Goal: Task Accomplishment & Management: Manage account settings

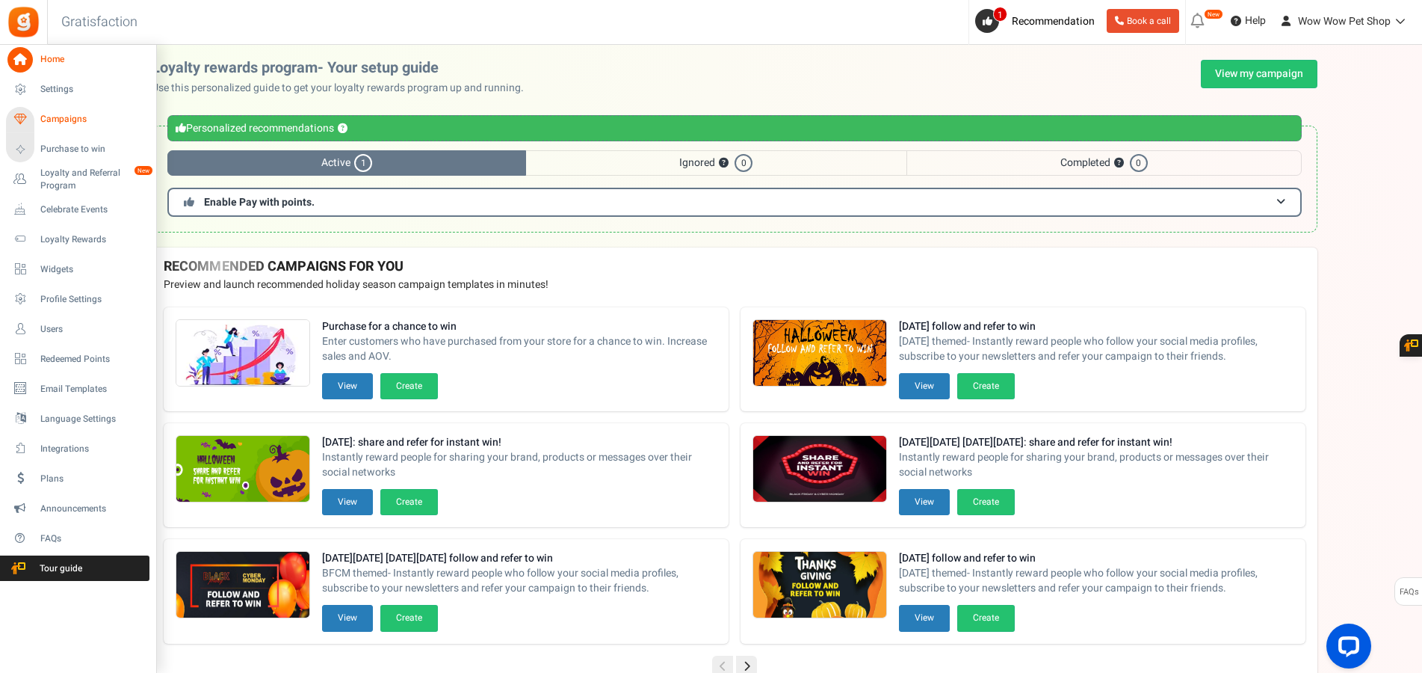
click at [54, 121] on span "Campaigns" at bounding box center [92, 119] width 105 height 13
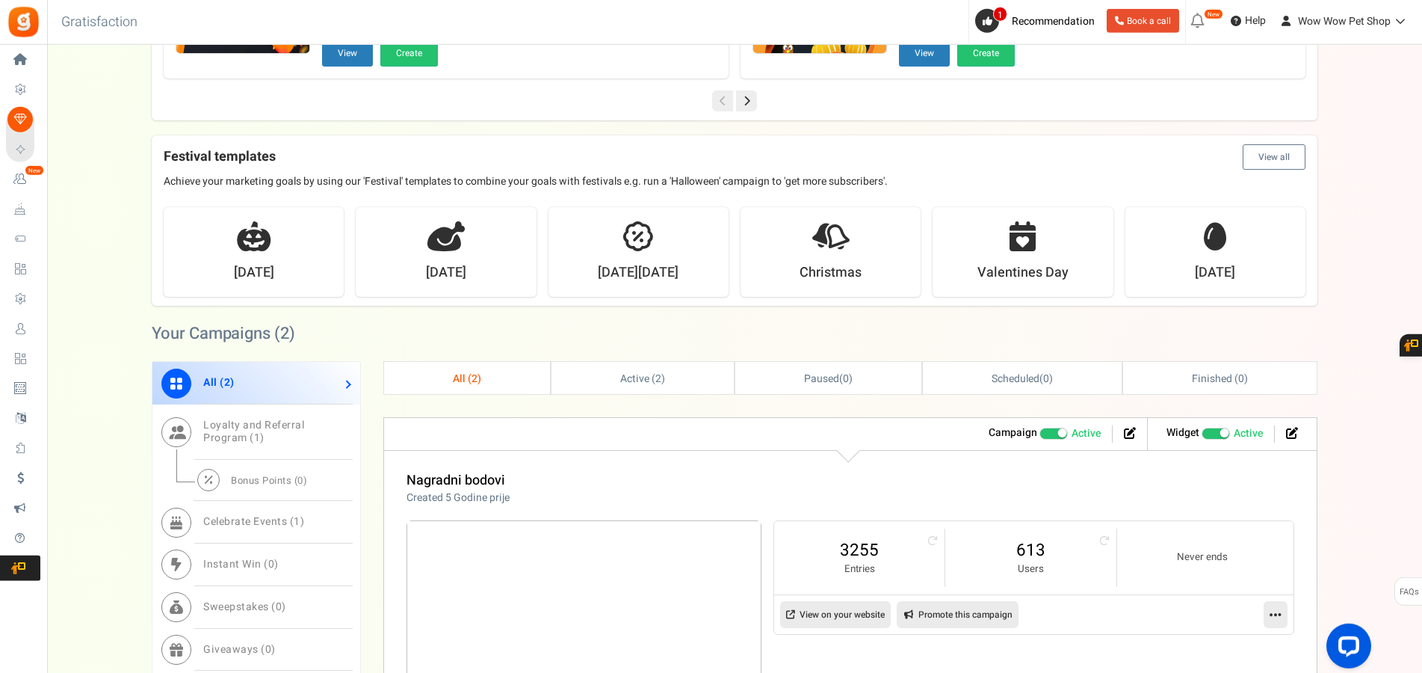
scroll to position [457, 0]
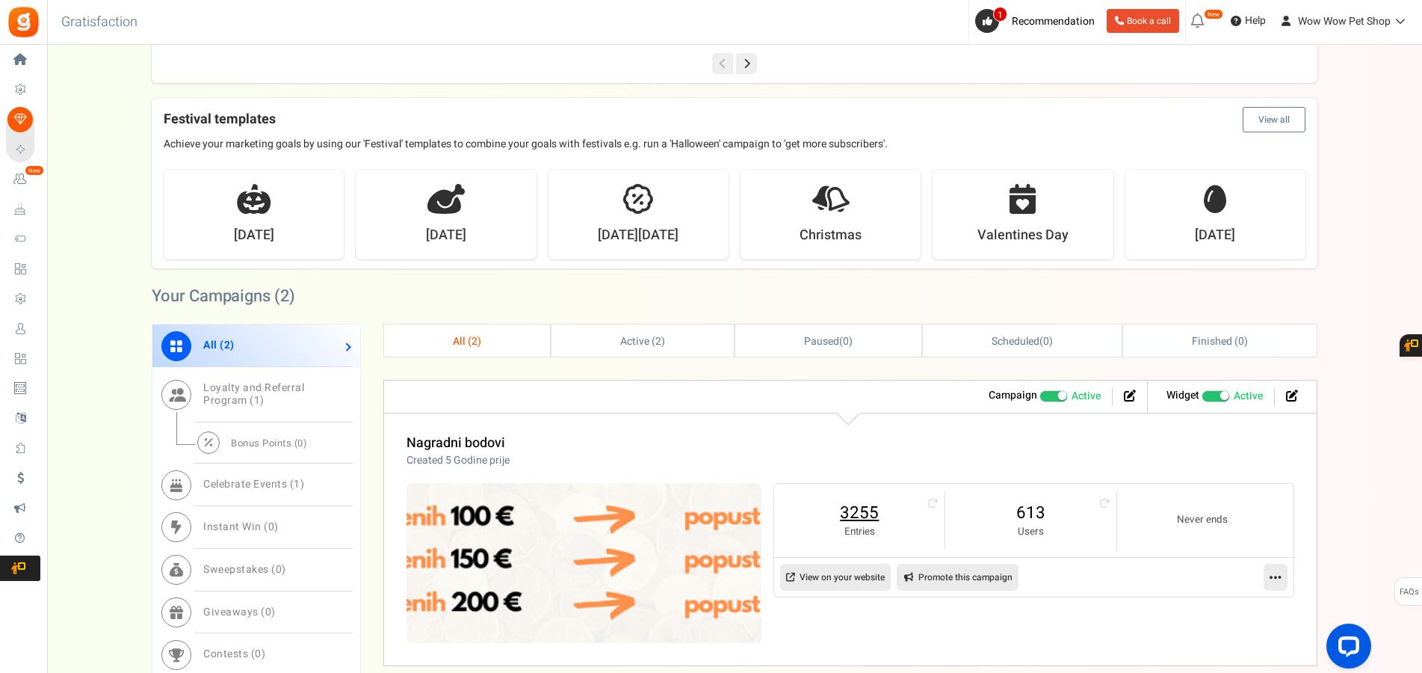
click at [868, 513] on link "3255" at bounding box center [859, 513] width 140 height 24
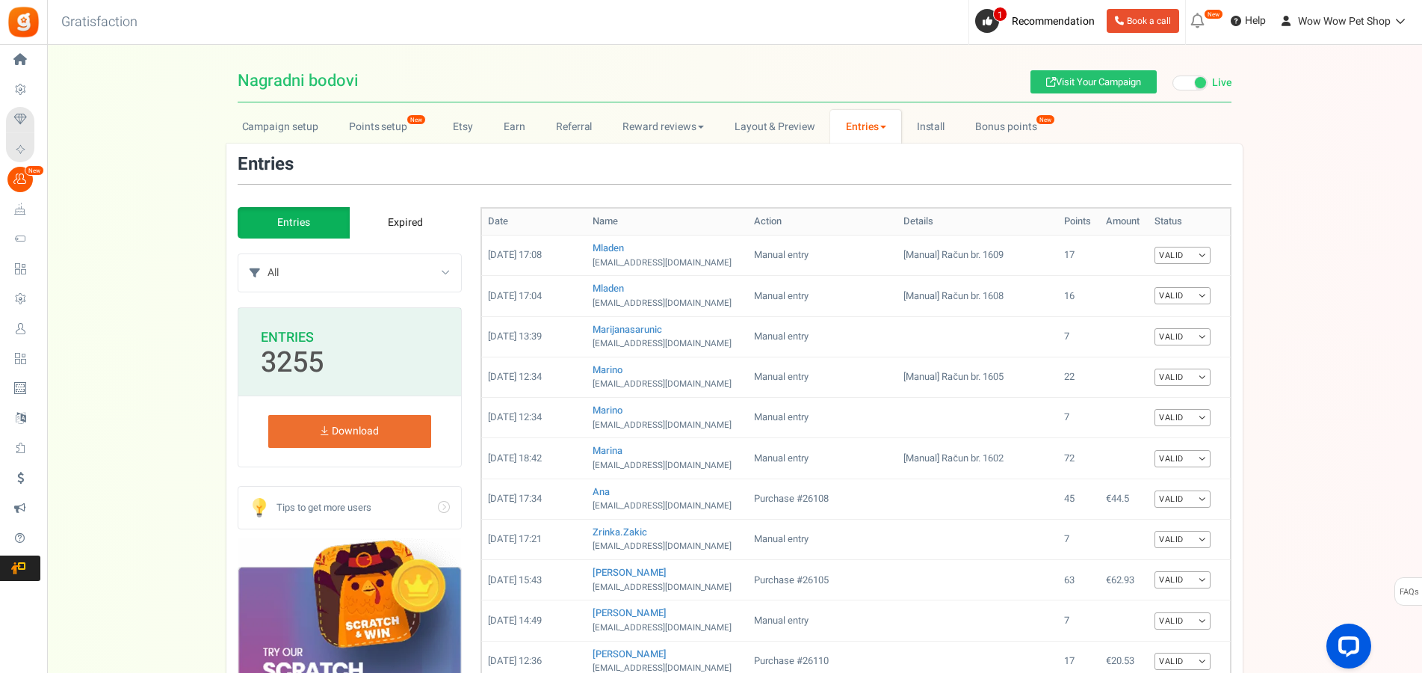
click at [268, 254] on select "All Manual entry Subscribe to our mailing list Pretplati se na našu listu promo…" at bounding box center [365, 272] width 194 height 37
select select "185347"
click option "Pretplati se na našu listu promotivnih ponuda" at bounding box center [0, 0] width 0 height 0
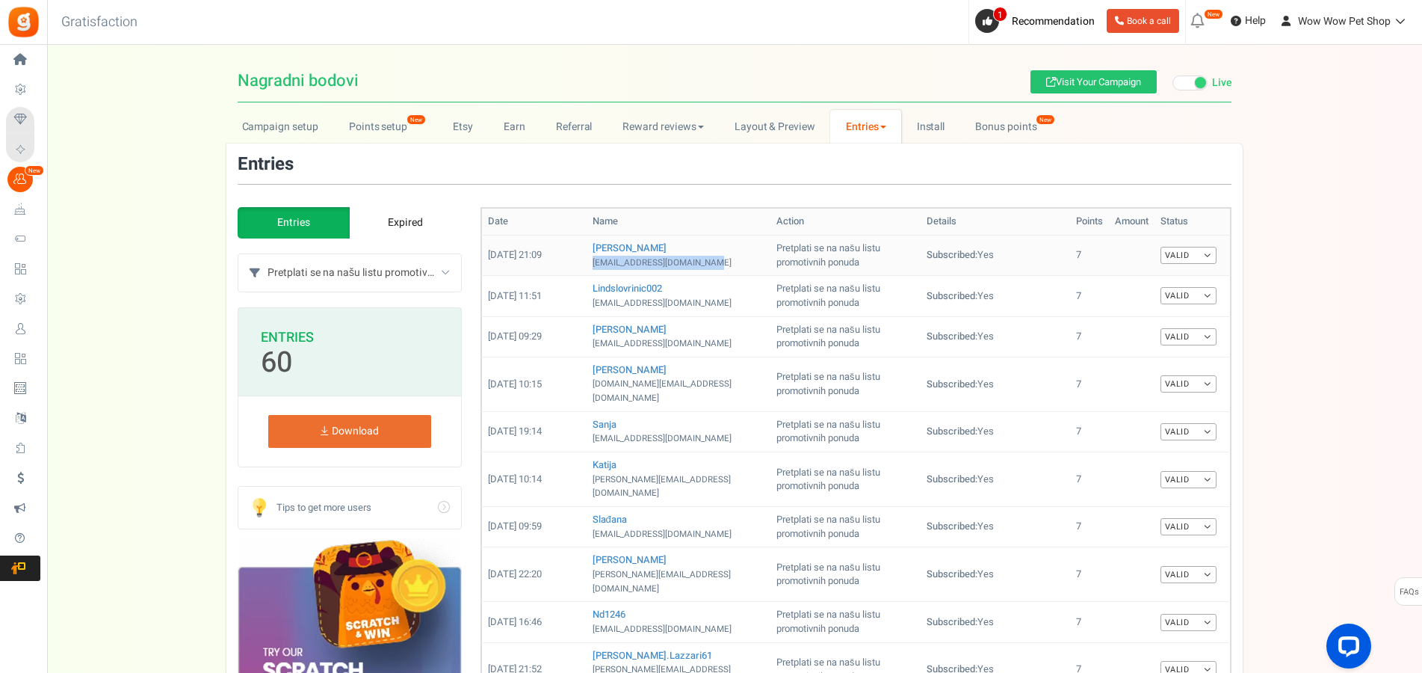
drag, startPoint x: 590, startPoint y: 262, endPoint x: 712, endPoint y: 262, distance: 121.8
click at [712, 262] on td "Martina [EMAIL_ADDRESS][DOMAIN_NAME]" at bounding box center [679, 255] width 185 height 40
copy small "[EMAIL_ADDRESS][DOMAIN_NAME]"
drag, startPoint x: 587, startPoint y: 301, endPoint x: 706, endPoint y: 305, distance: 118.9
click at [706, 305] on td "lindslovrinic002 [EMAIL_ADDRESS][DOMAIN_NAME]" at bounding box center [679, 296] width 185 height 40
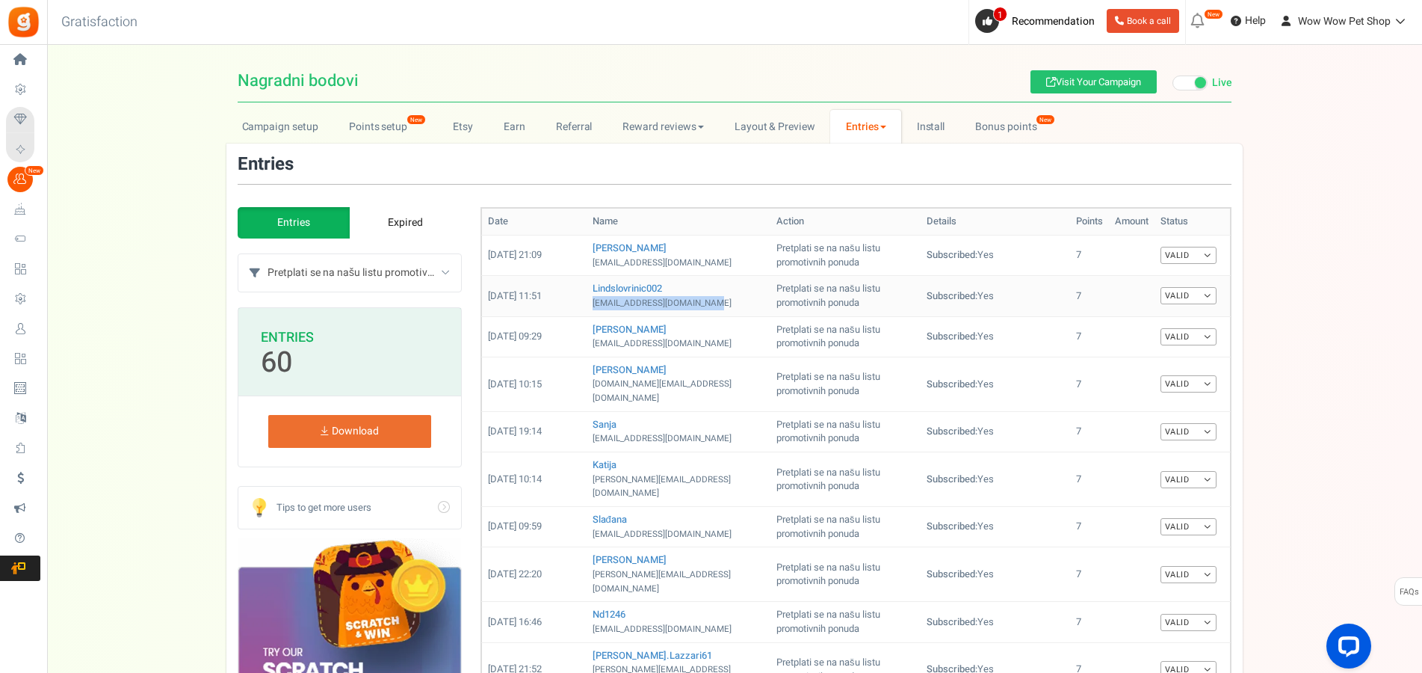
copy small "[EMAIL_ADDRESS][DOMAIN_NAME]"
